Goal: Task Accomplishment & Management: Manage account settings

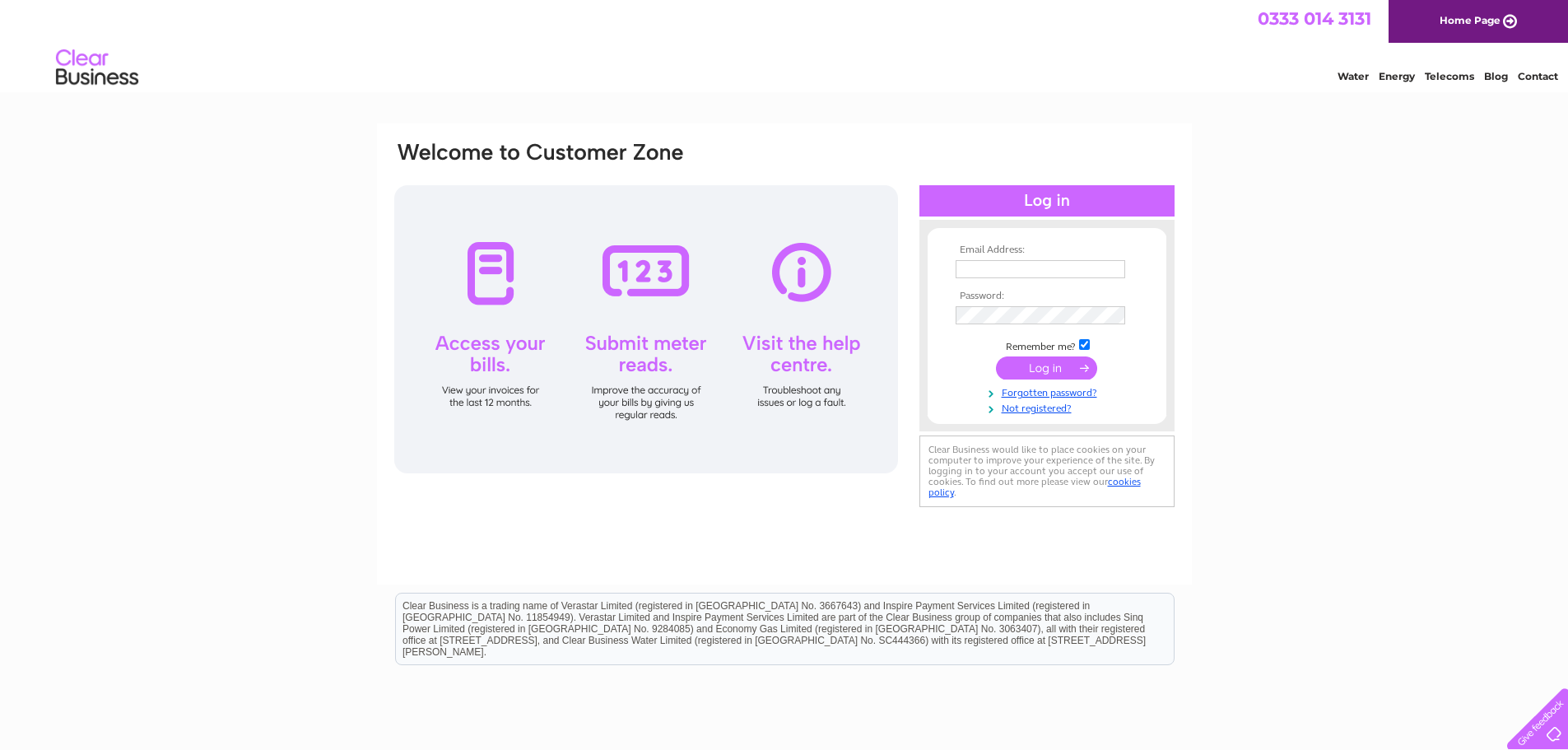
type input "[PERSON_NAME][EMAIL_ADDRESS][DOMAIN_NAME]"
click at [1040, 360] on input "submit" at bounding box center [1047, 368] width 101 height 23
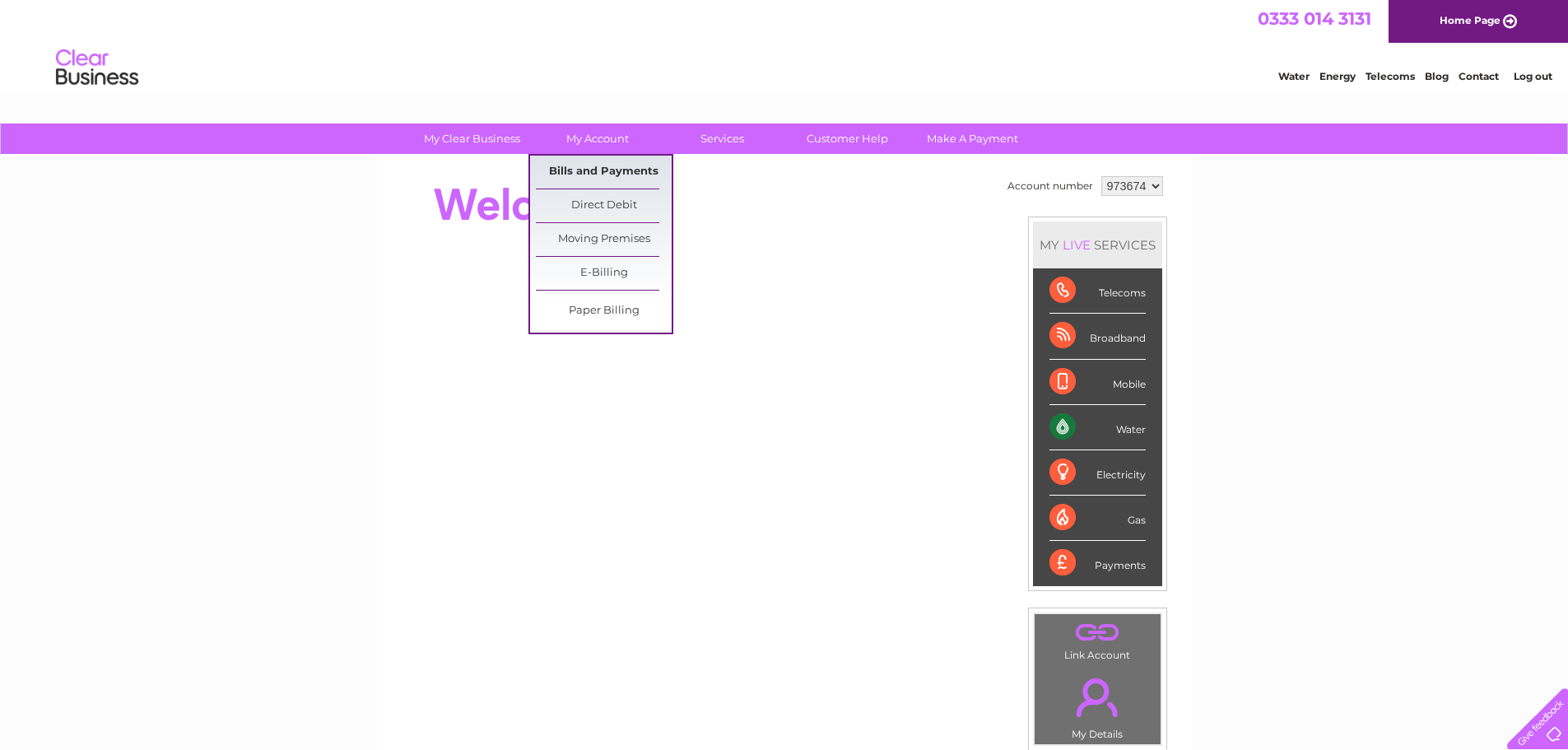
click at [587, 172] on link "Bills and Payments" at bounding box center [603, 171] width 136 height 33
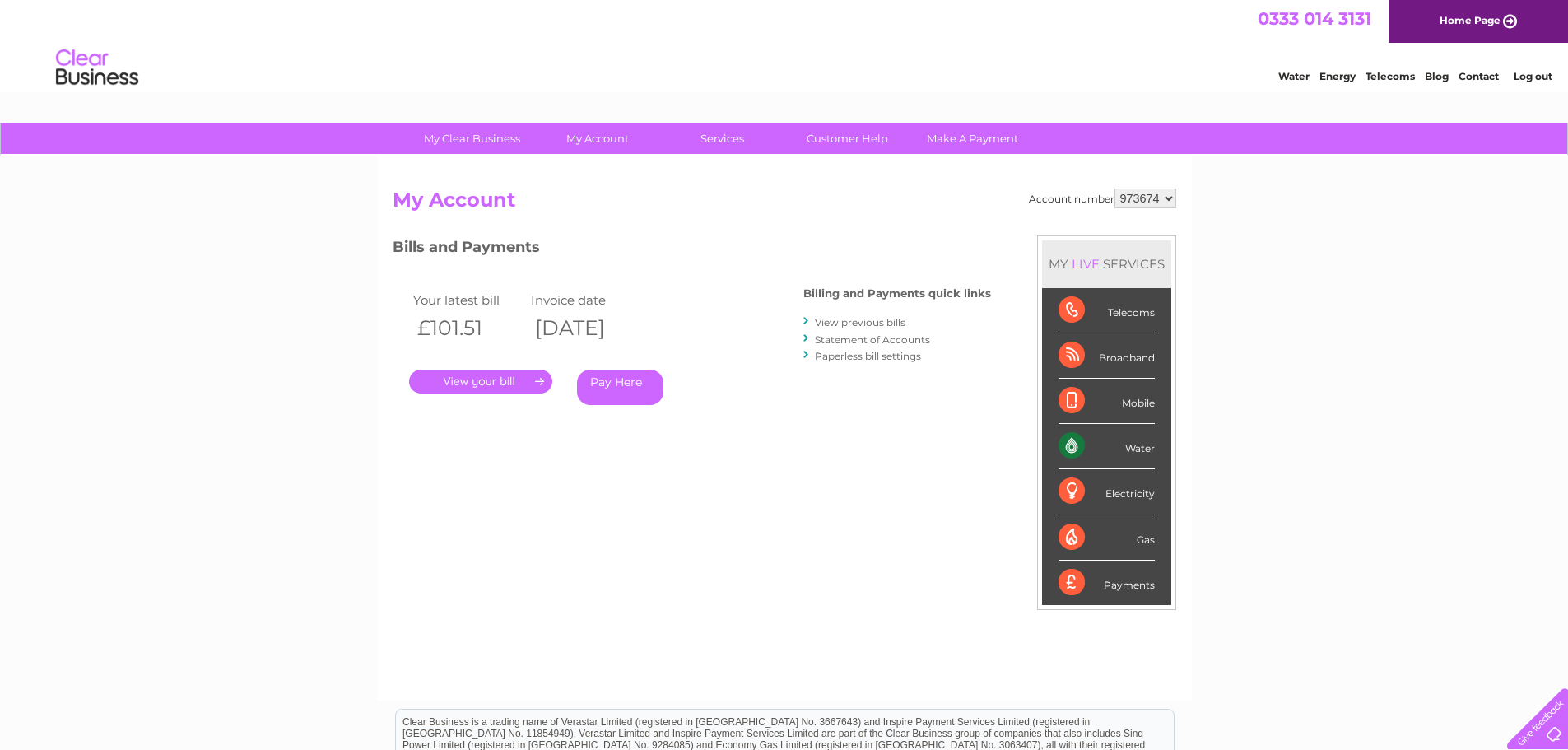
click at [474, 381] on link "." at bounding box center [480, 381] width 143 height 23
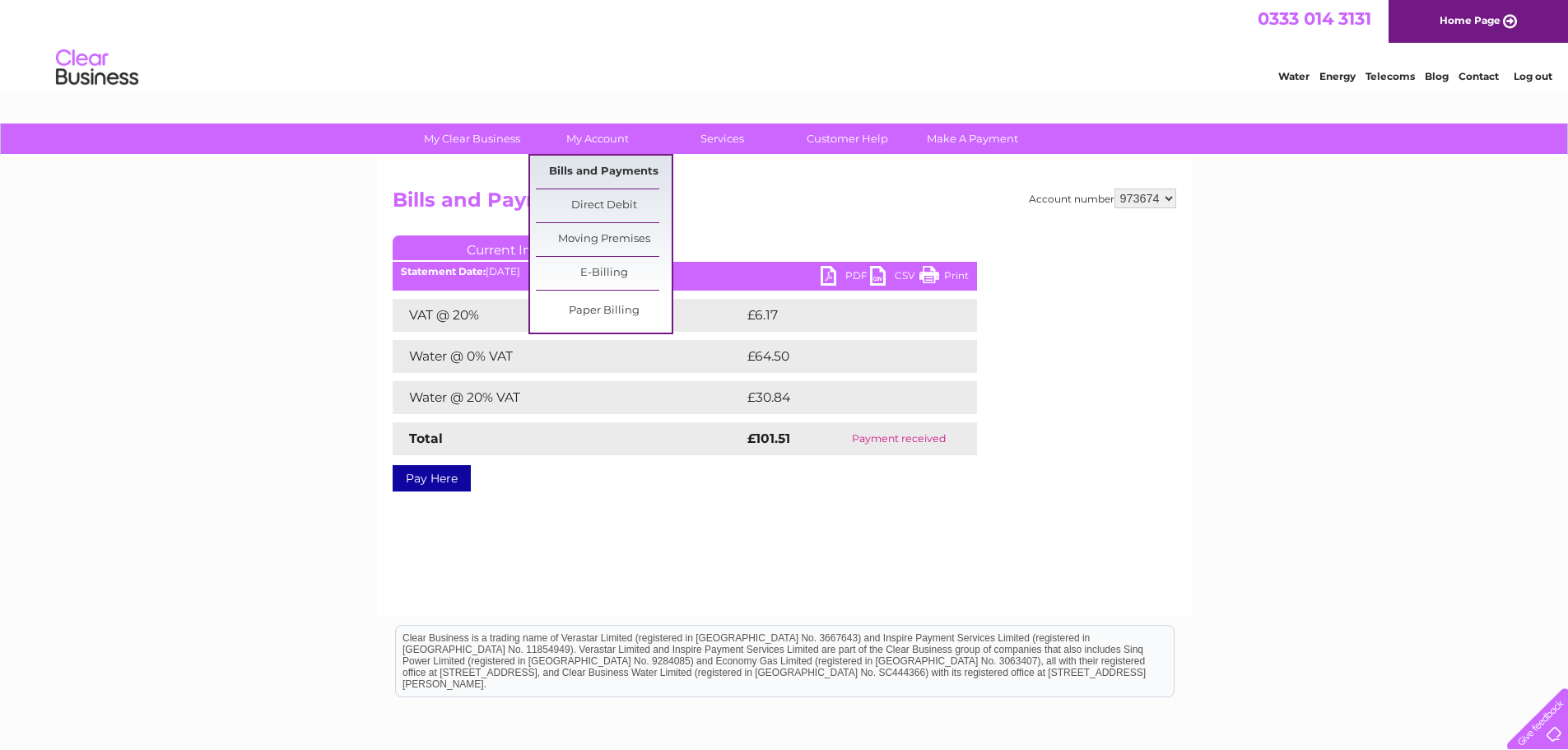
click at [592, 173] on link "Bills and Payments" at bounding box center [603, 171] width 136 height 33
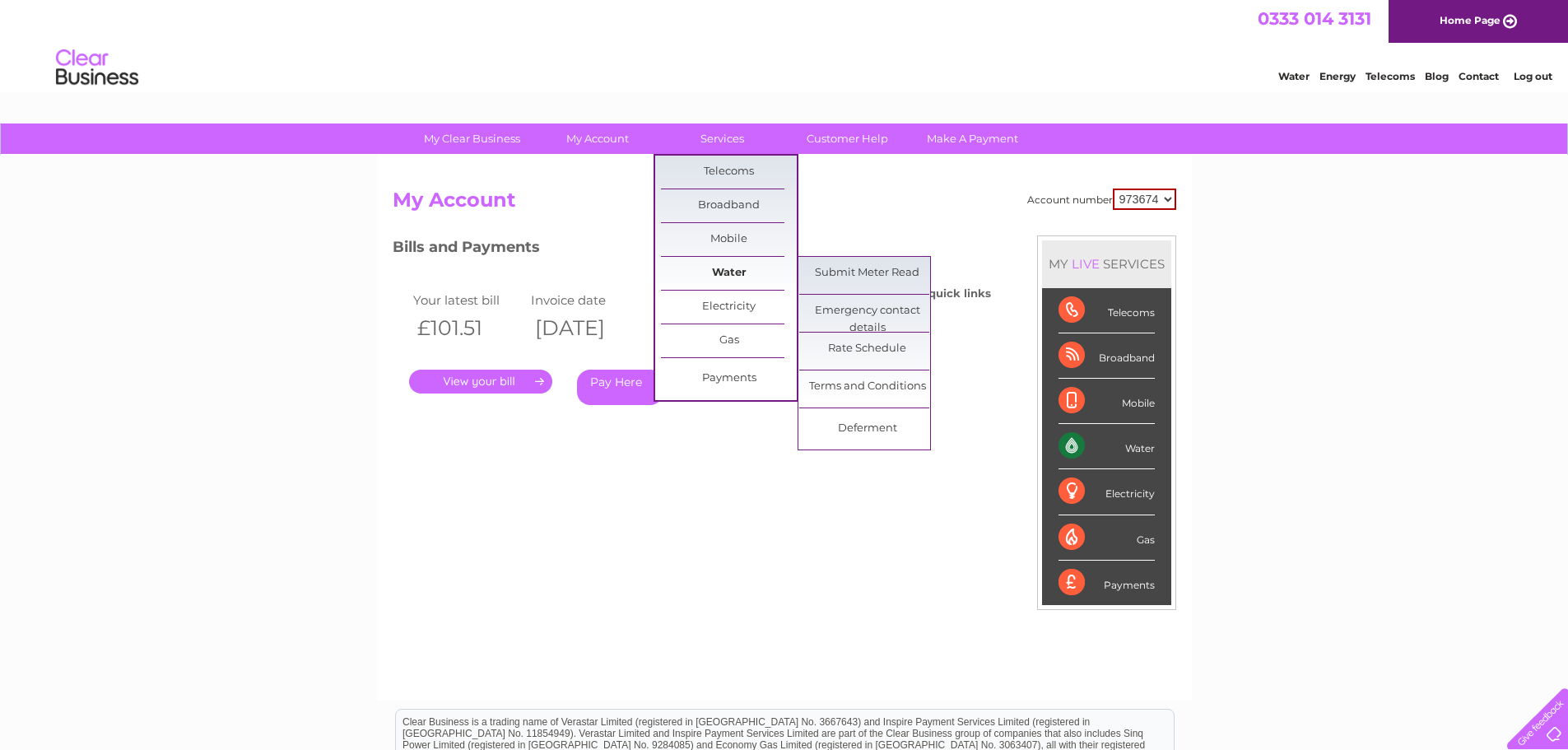
click at [725, 275] on link "Water" at bounding box center [728, 272] width 136 height 33
